Goal: Find specific page/section: Find specific page/section

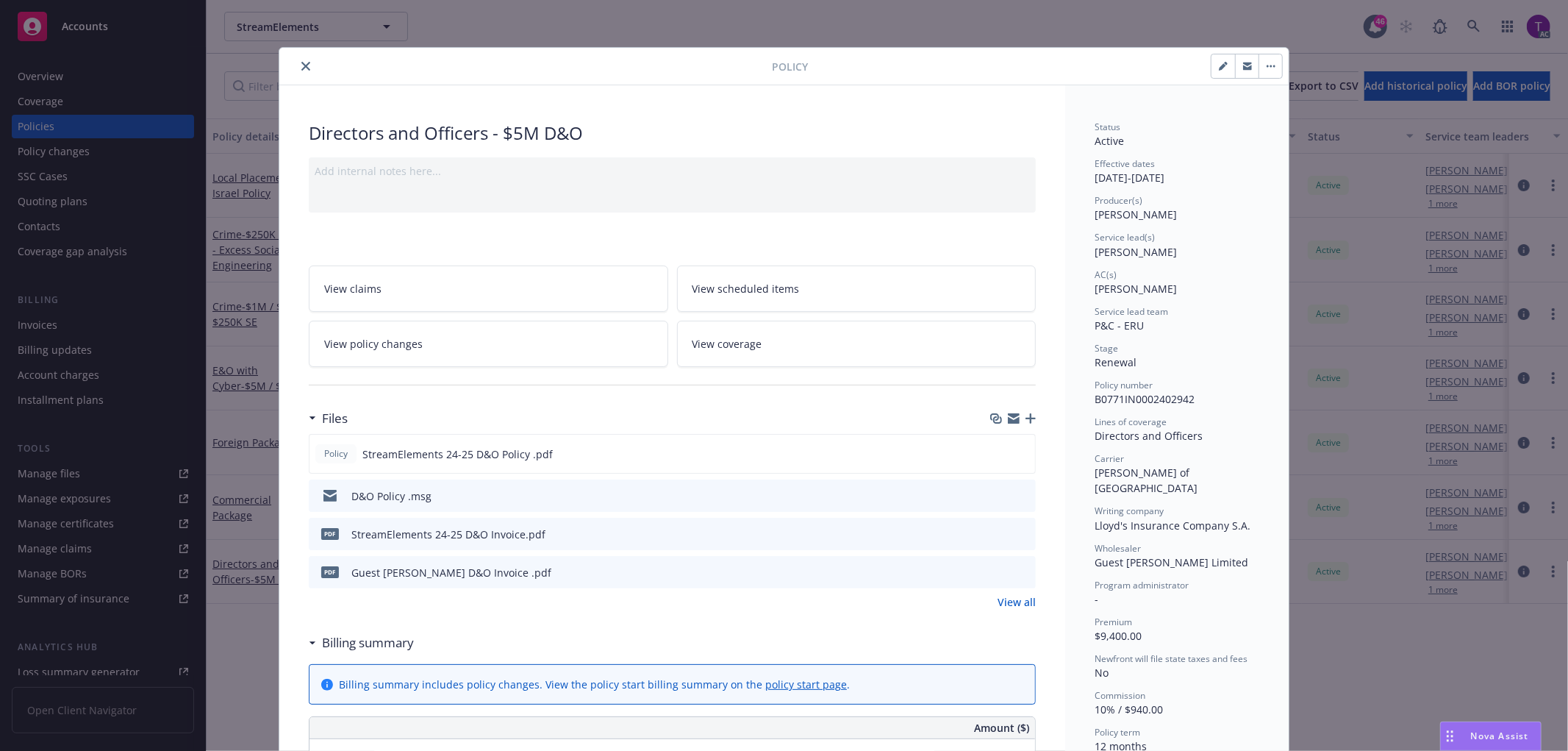
click at [302, 64] on icon "close" at bounding box center [306, 66] width 9 height 9
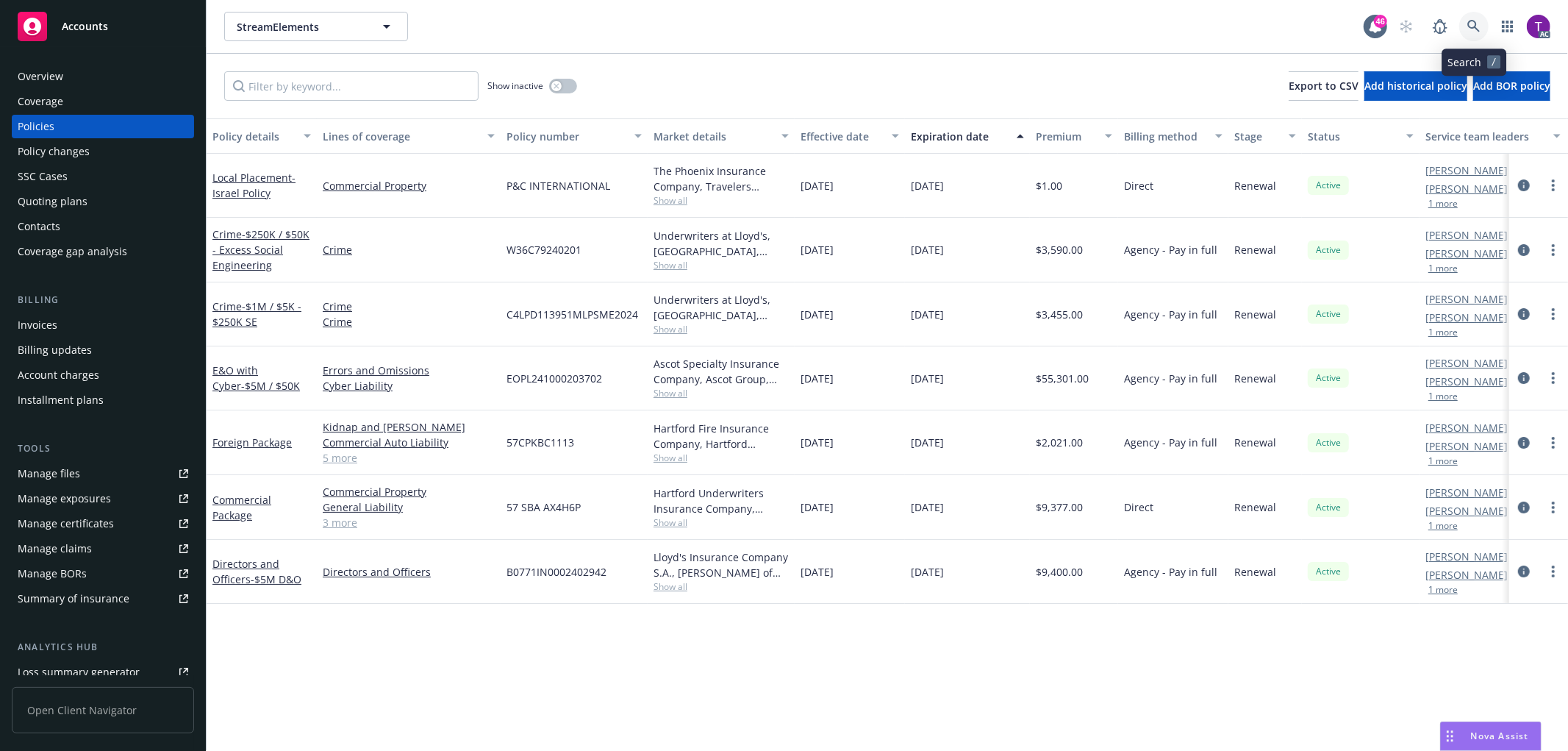
click at [1473, 15] on link at bounding box center [1474, 27] width 30 height 30
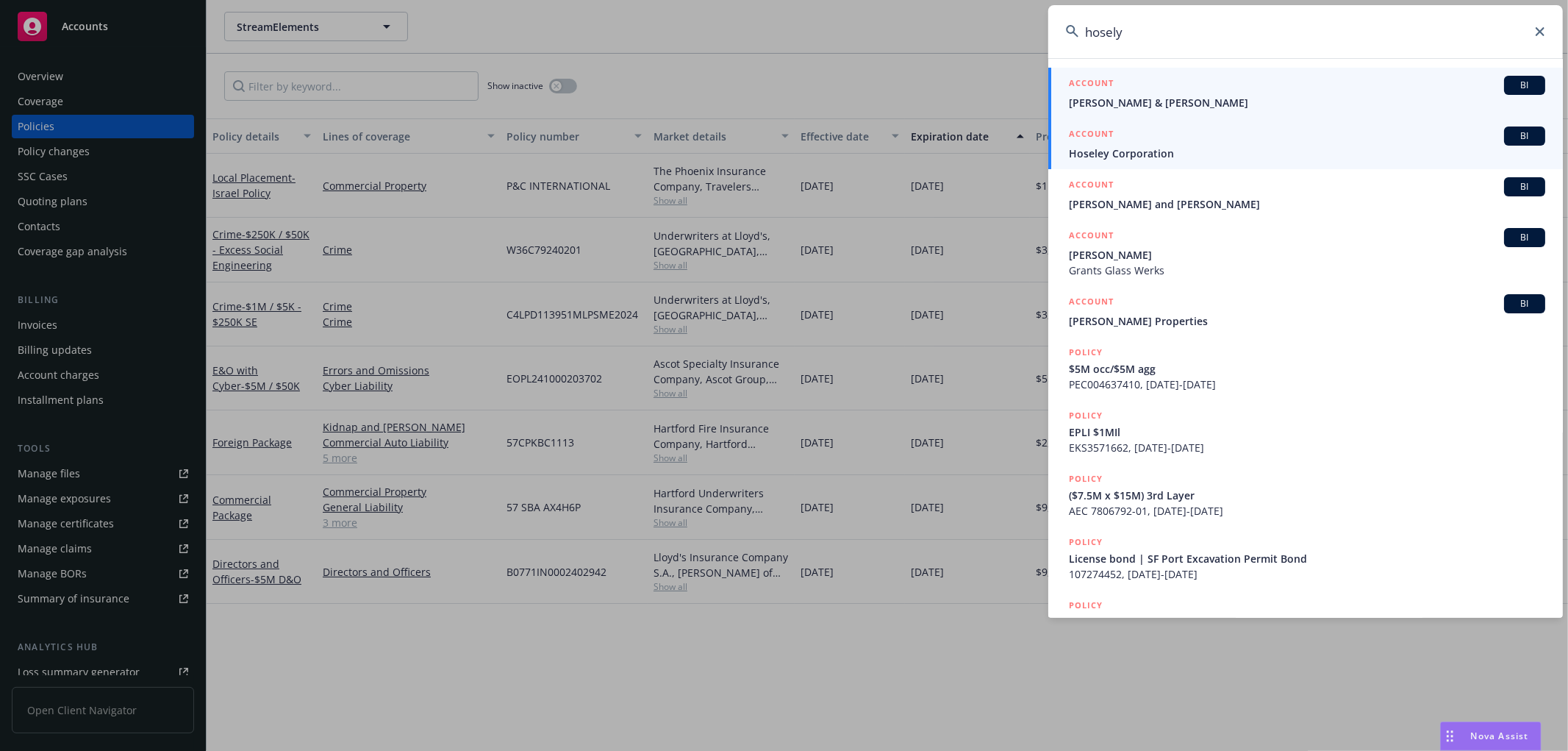
type input "hosely"
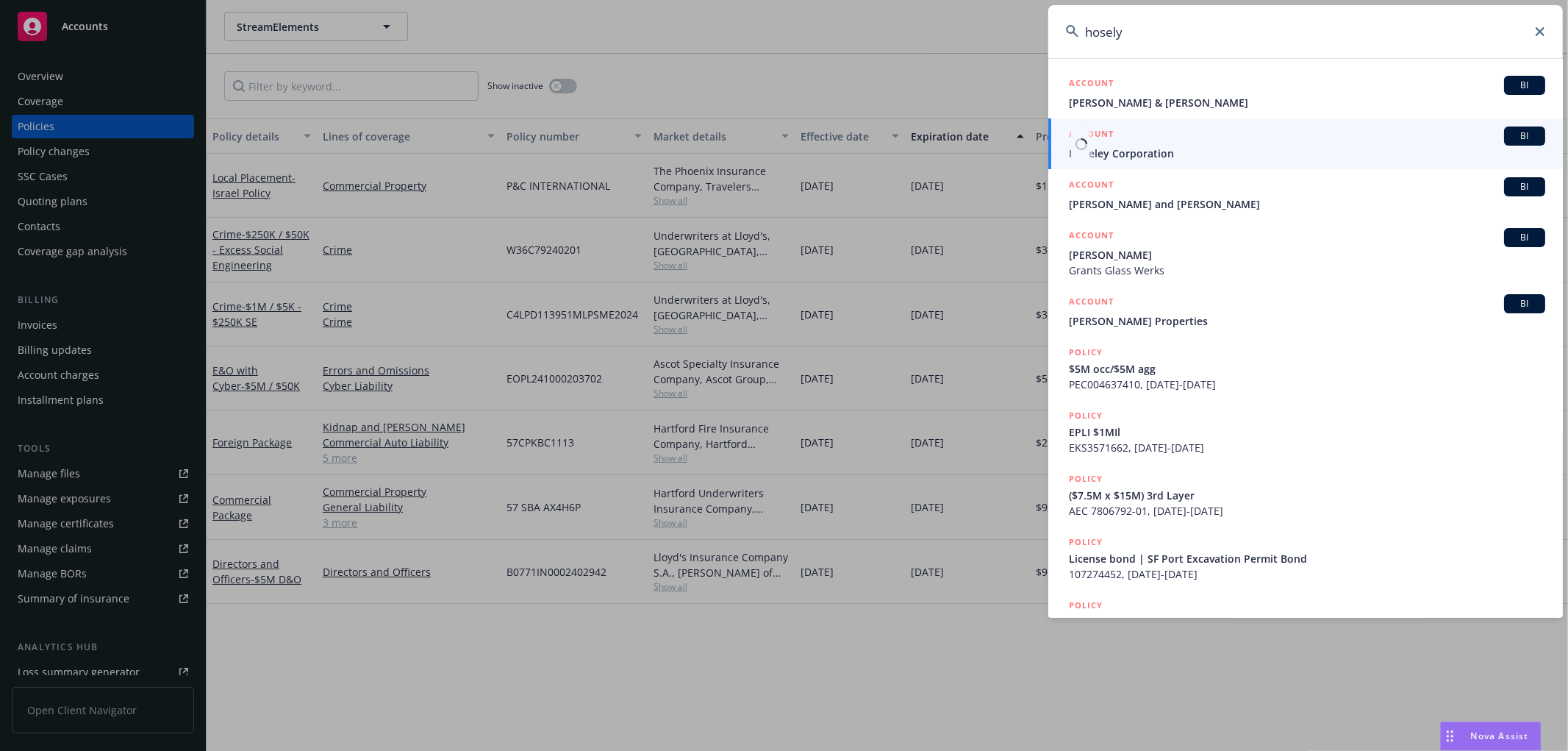
click at [1298, 151] on span "Hoseley Corporation" at bounding box center [1307, 154] width 476 height 16
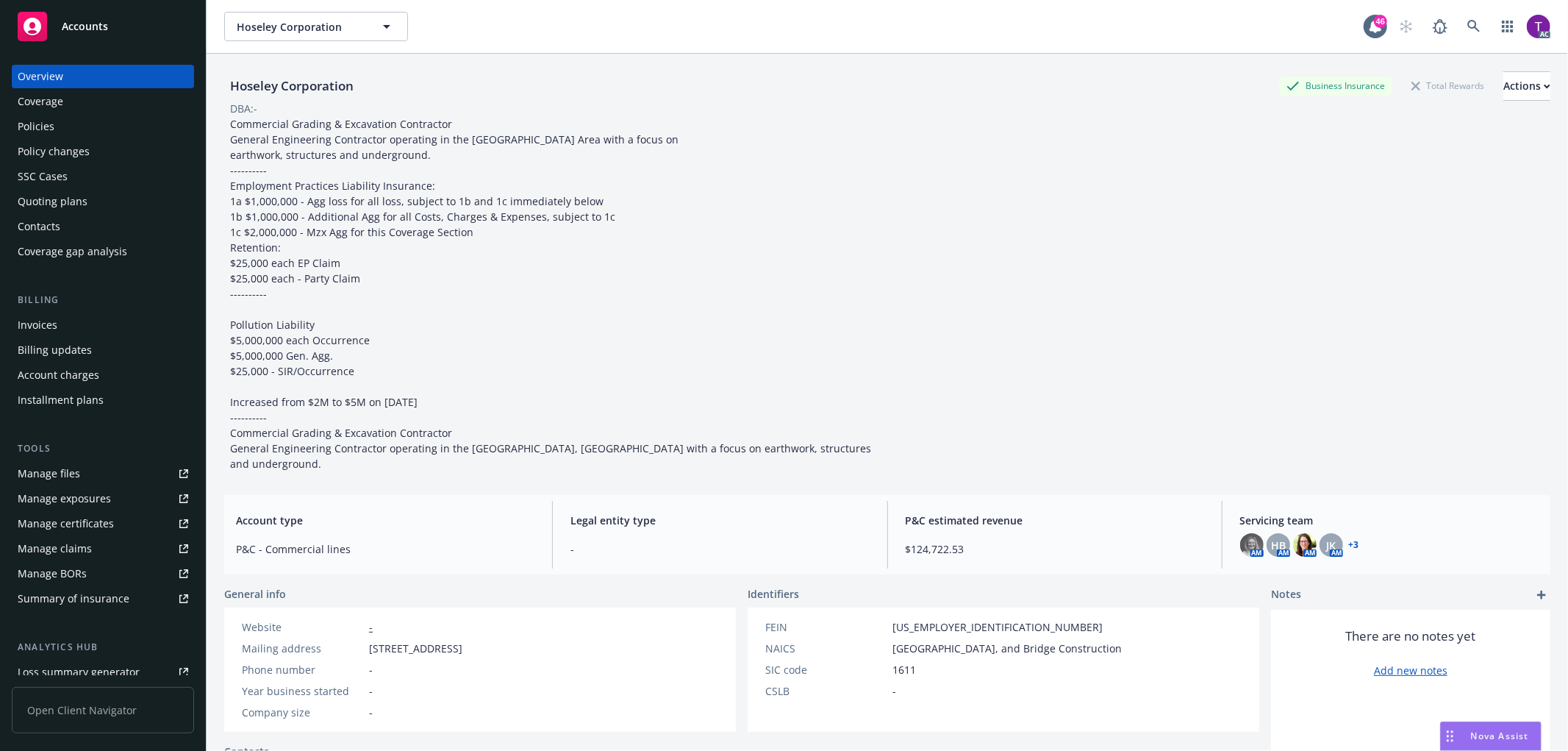
click at [92, 318] on div "Invoices" at bounding box center [103, 325] width 171 height 23
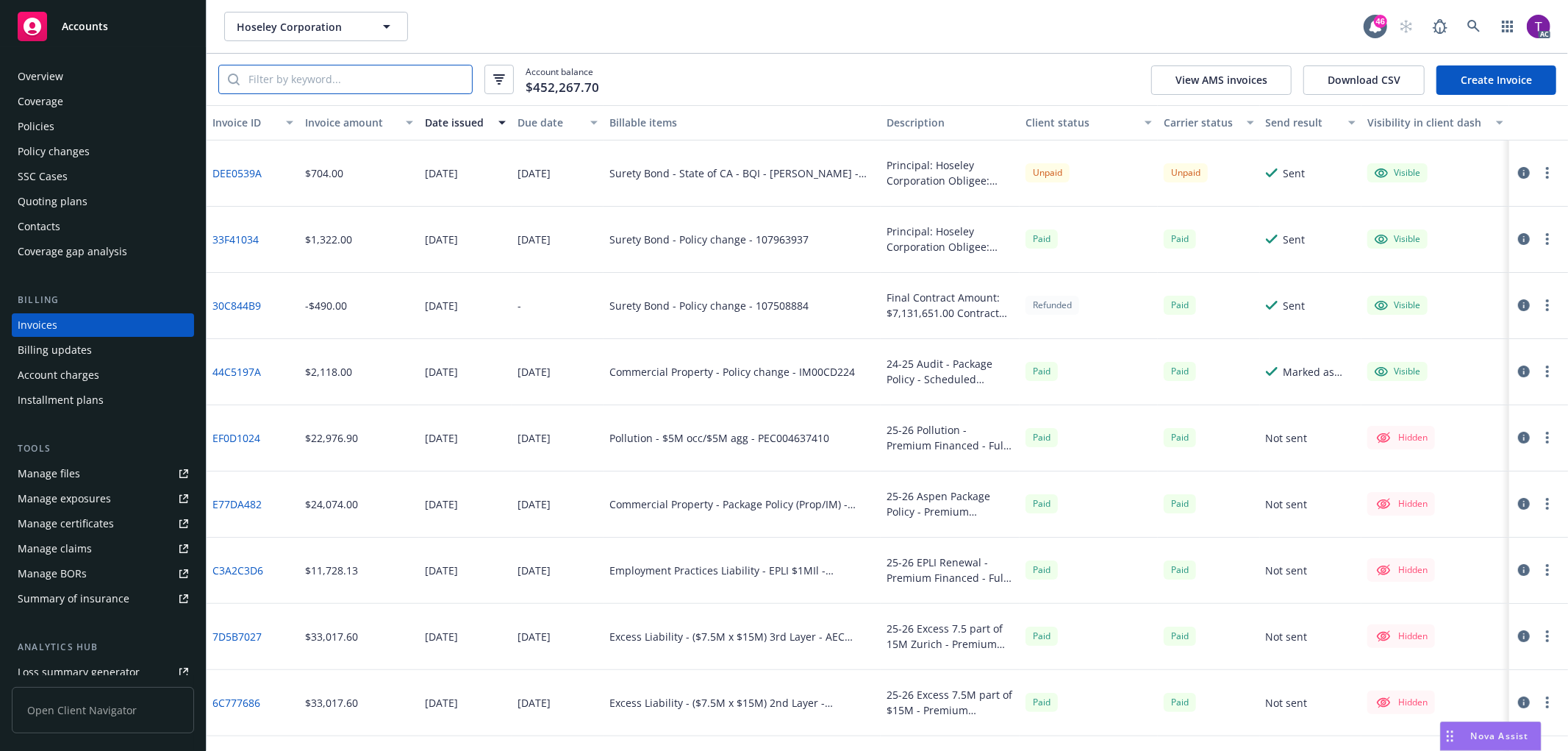
click at [391, 66] on input "search" at bounding box center [356, 80] width 232 height 28
paste input "DEE0539A"
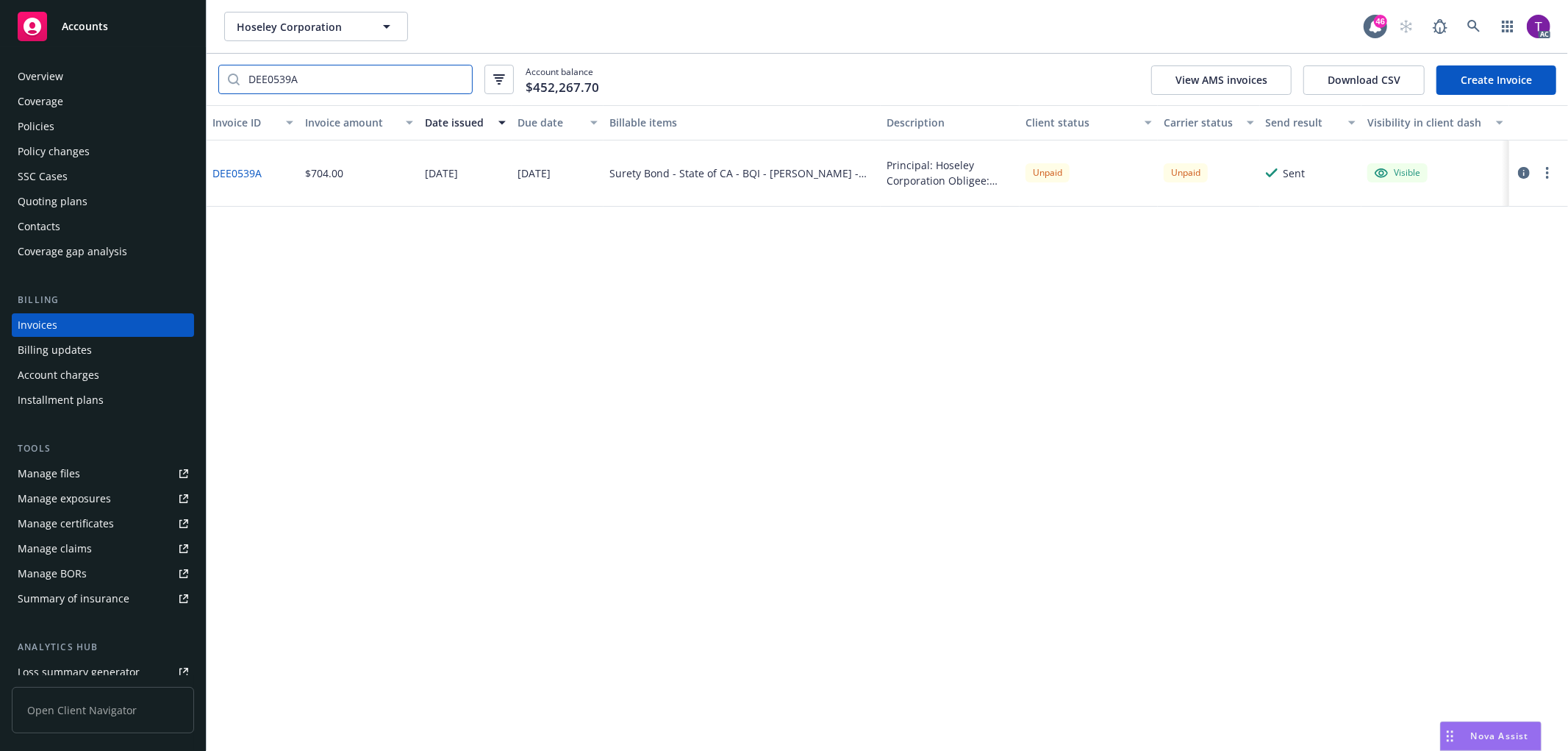
type input "DEE0539A"
